Goal: Transaction & Acquisition: Purchase product/service

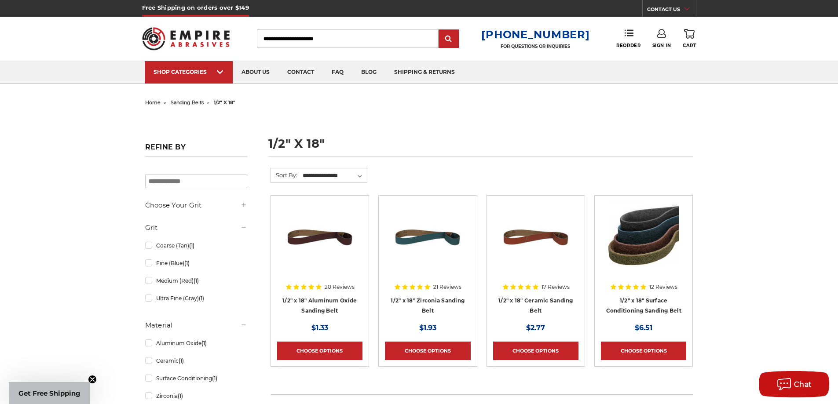
click at [413, 235] on img at bounding box center [428, 237] width 70 height 70
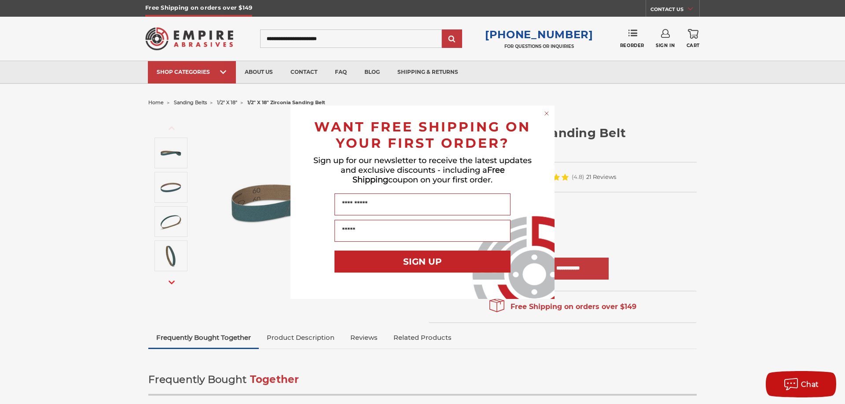
click at [545, 114] on circle "Close dialog" at bounding box center [547, 113] width 8 height 8
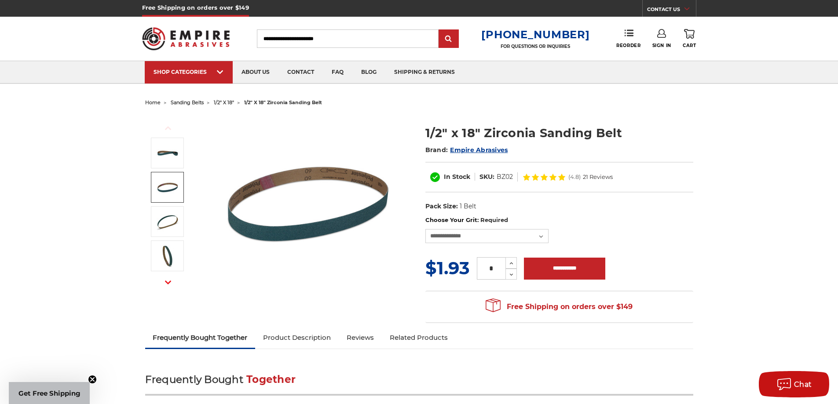
click at [167, 186] on img at bounding box center [168, 187] width 22 height 22
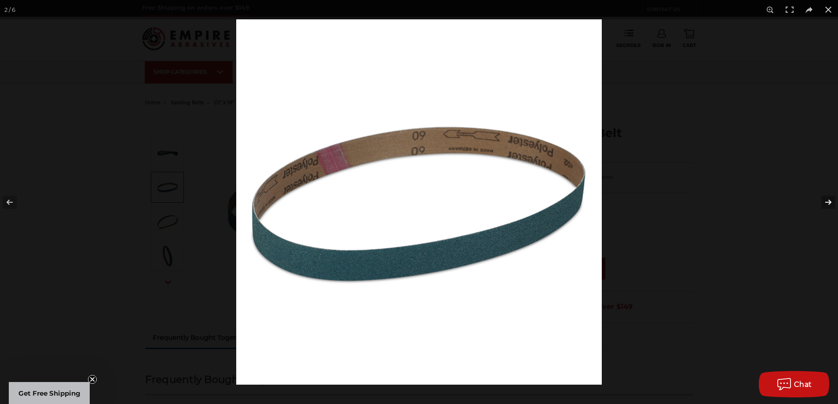
click at [831, 201] on button at bounding box center [823, 202] width 31 height 44
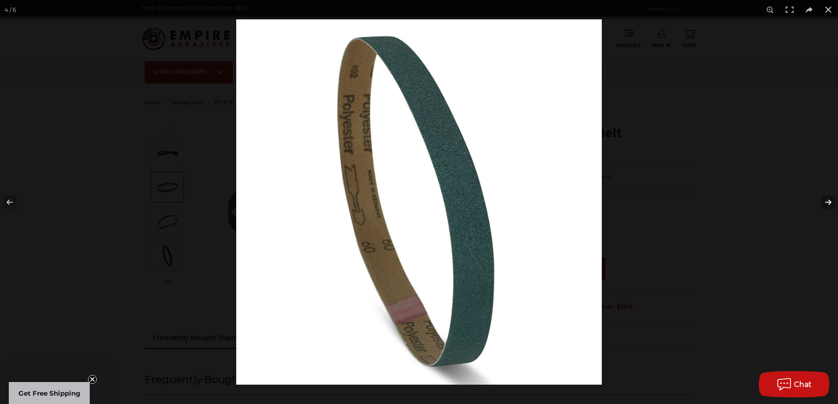
click at [831, 201] on button at bounding box center [823, 202] width 31 height 44
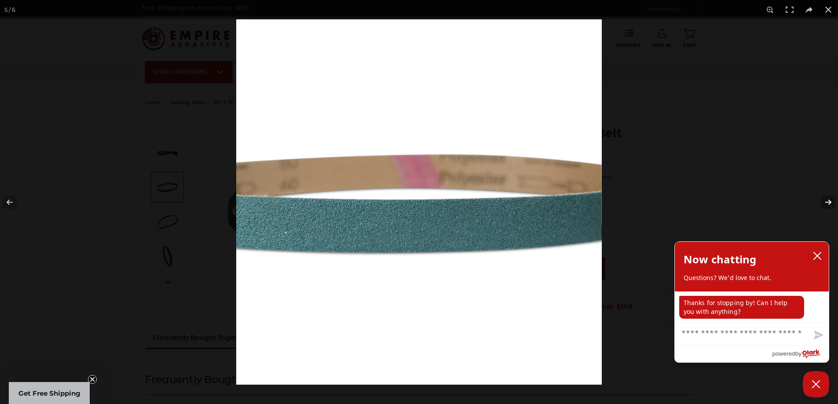
click at [831, 201] on button at bounding box center [823, 202] width 31 height 44
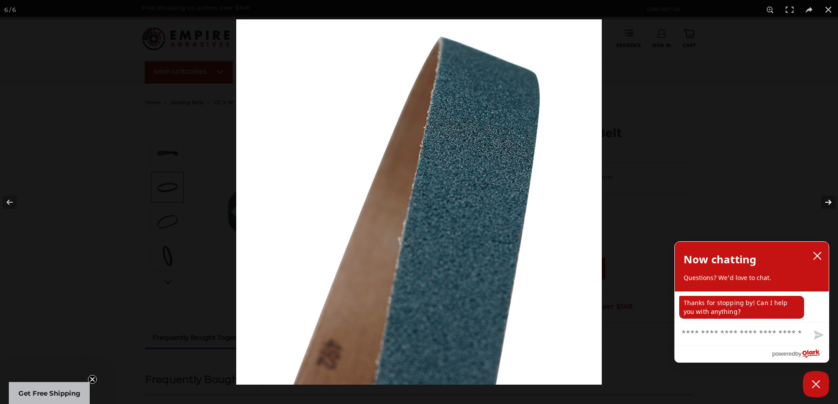
click at [831, 201] on button at bounding box center [823, 202] width 31 height 44
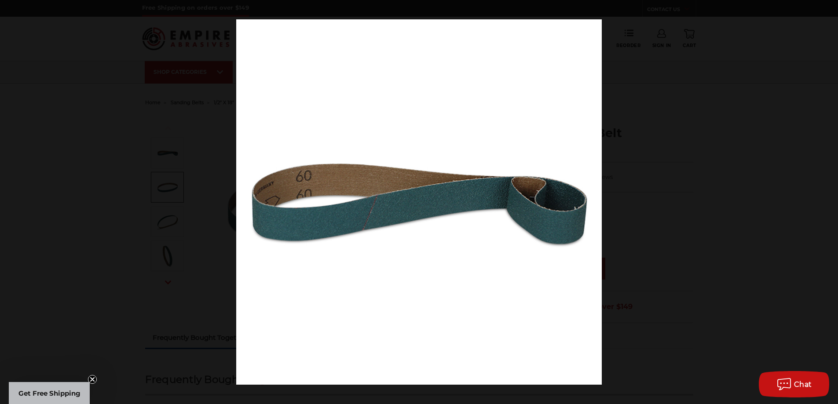
click at [831, 201] on button at bounding box center [823, 202] width 31 height 44
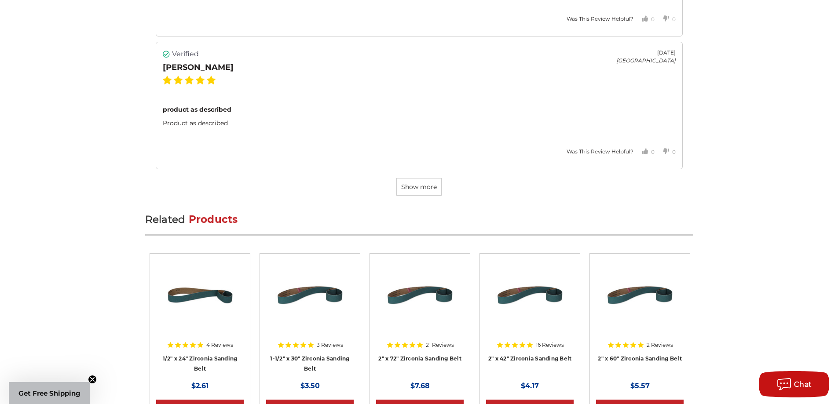
scroll to position [2597, 0]
